Goal: Use online tool/utility: Utilize a website feature to perform a specific function

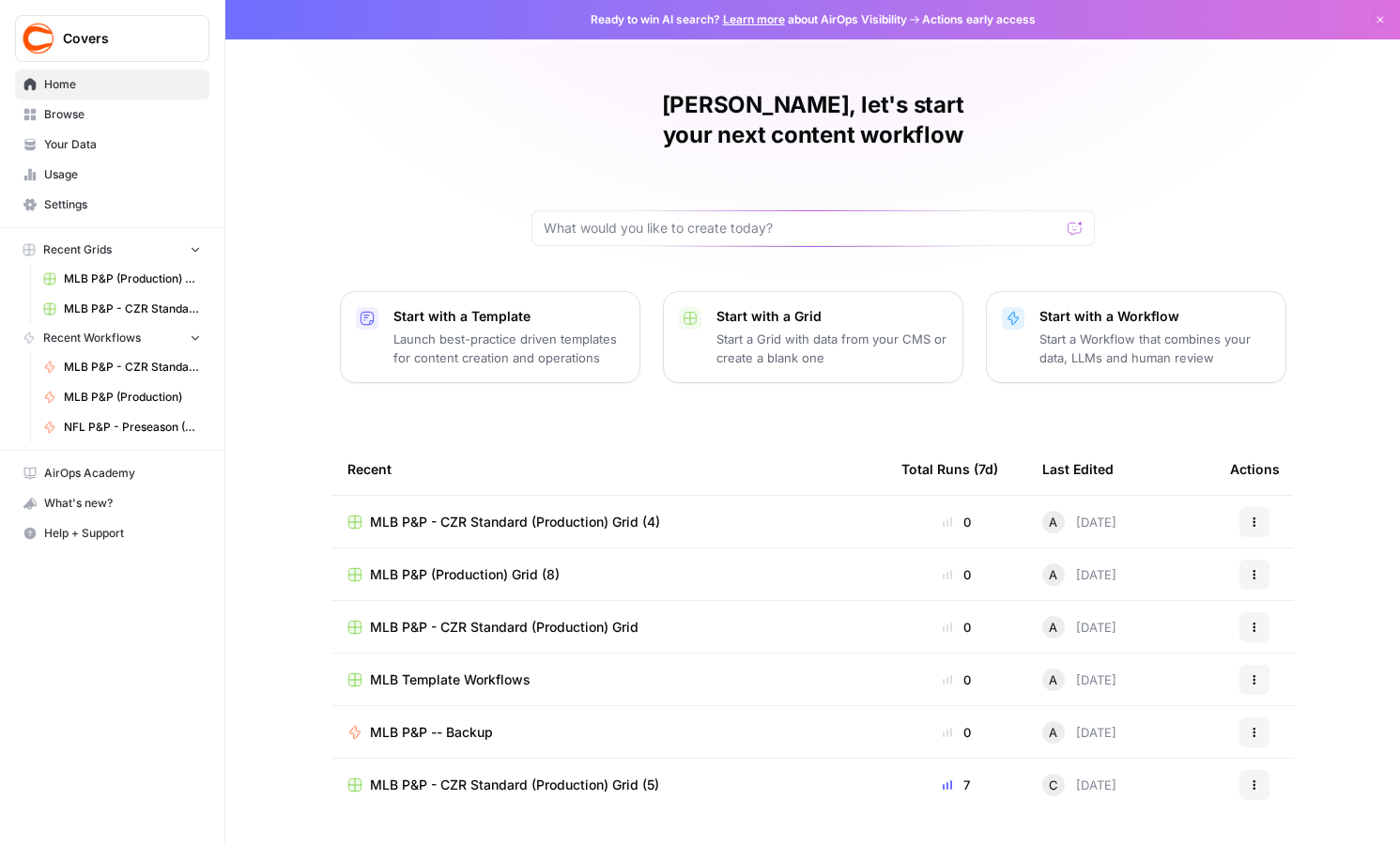
scroll to position [18, 0]
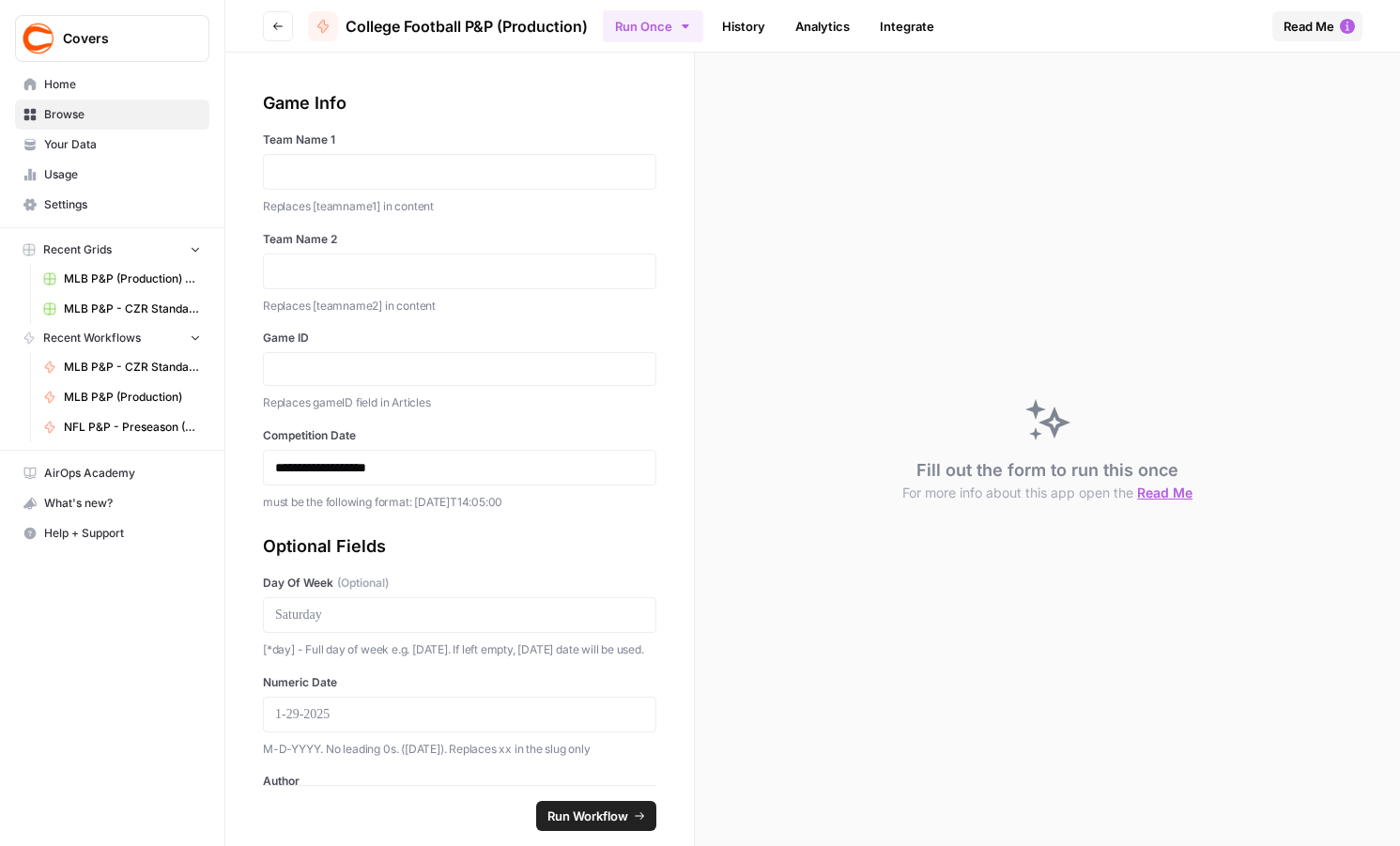
click at [664, 24] on button "Run Once" at bounding box center [653, 26] width 101 height 32
click at [677, 133] on span "Run in Bulk" at bounding box center [751, 126] width 181 height 19
